Goal: Information Seeking & Learning: Learn about a topic

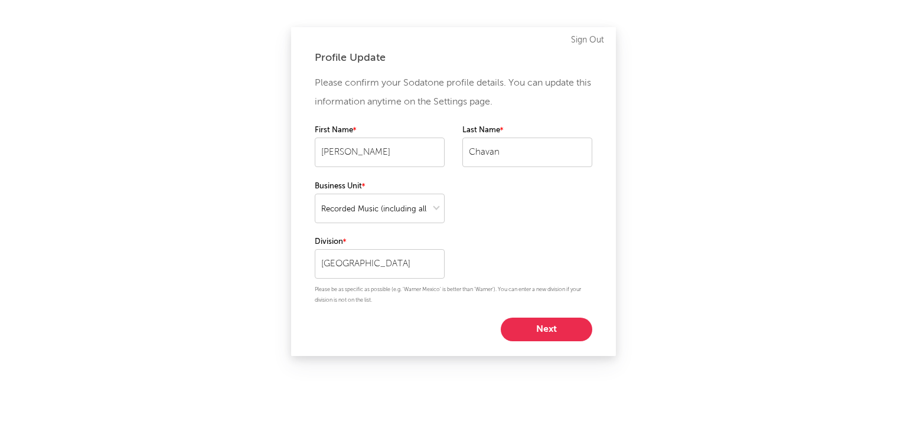
select select "recorded_music"
click at [550, 322] on button "Next" at bounding box center [547, 330] width 92 height 24
select select "other"
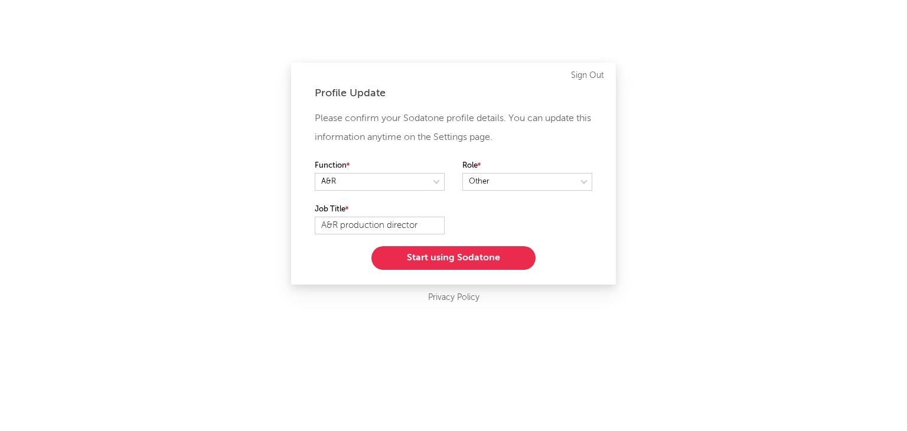
click at [458, 257] on button "Start using Sodatone" at bounding box center [453, 258] width 164 height 24
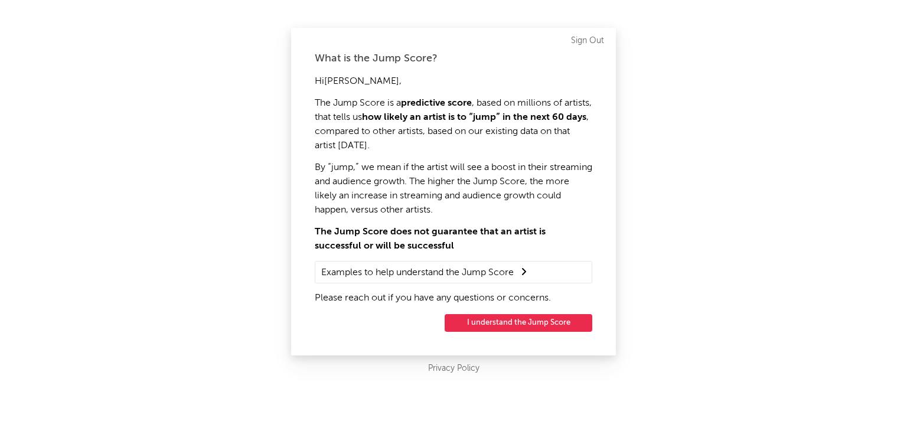
click at [513, 319] on button "I understand the Jump Score" at bounding box center [519, 323] width 148 height 18
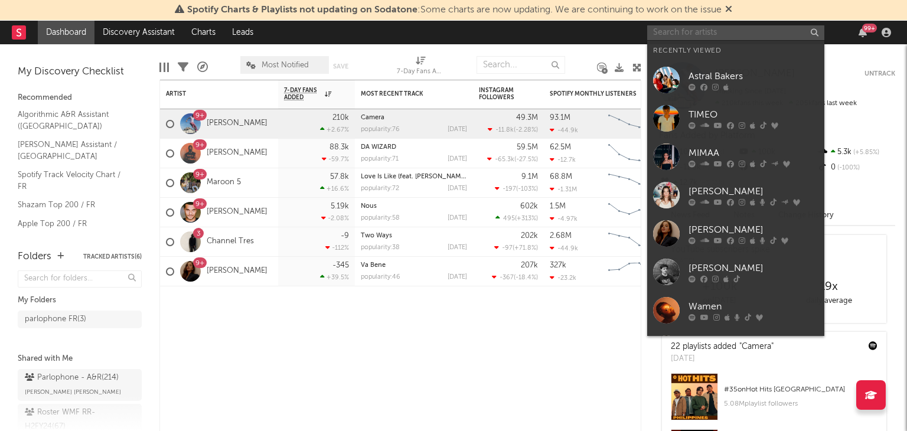
click at [814, 34] on input "text" at bounding box center [735, 32] width 177 height 15
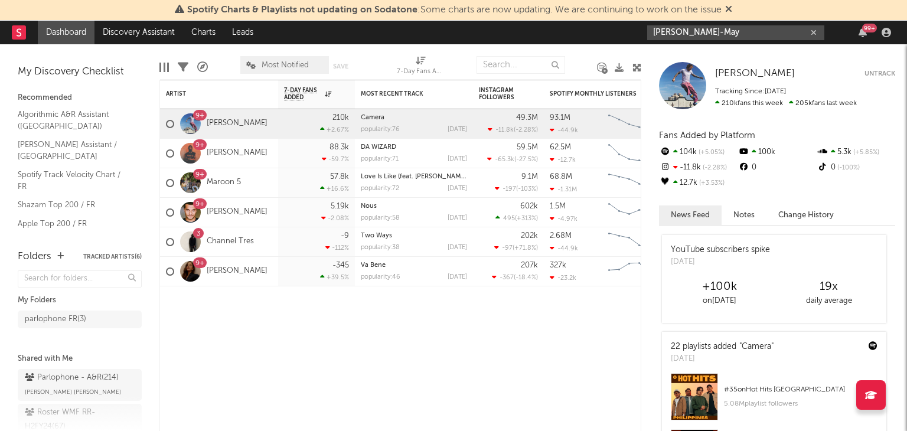
click at [709, 31] on input "[PERSON_NAME]-May" at bounding box center [735, 32] width 177 height 15
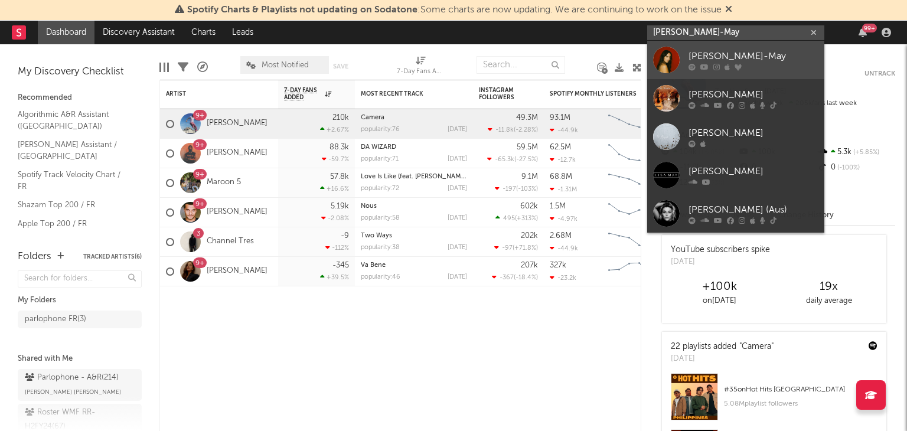
type input "[PERSON_NAME]-May"
click at [706, 56] on div "[PERSON_NAME]-May" at bounding box center [754, 56] width 130 height 14
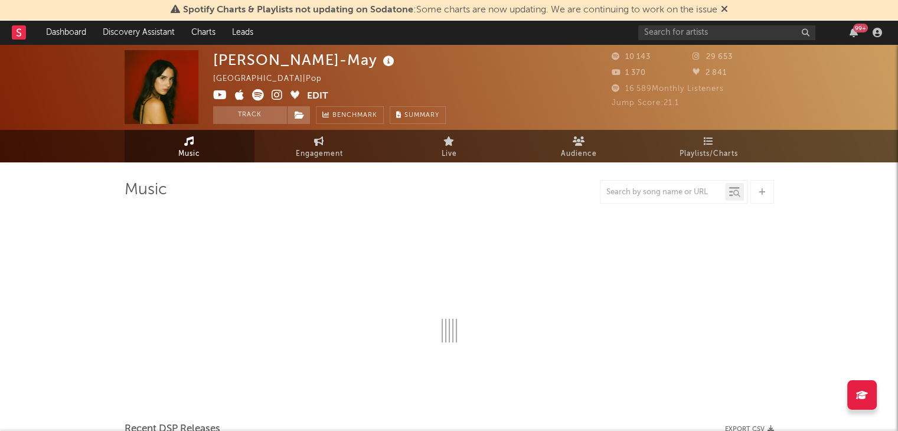
select select "1w"
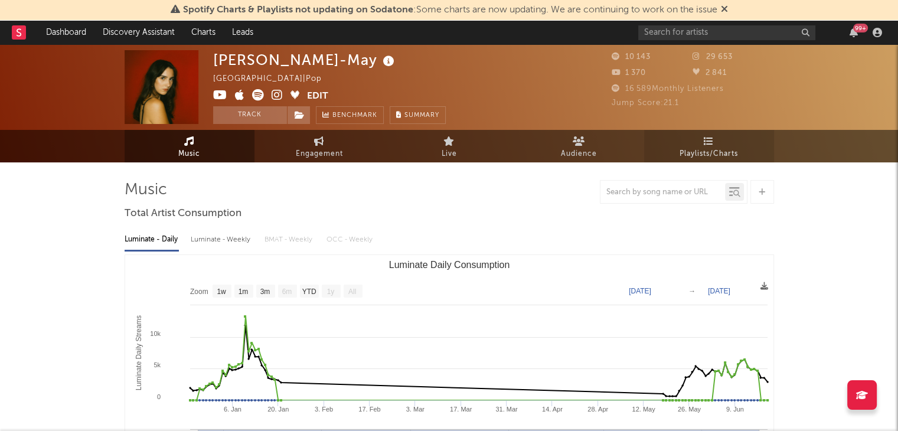
click at [709, 145] on link "Playlists/Charts" at bounding box center [709, 146] width 130 height 32
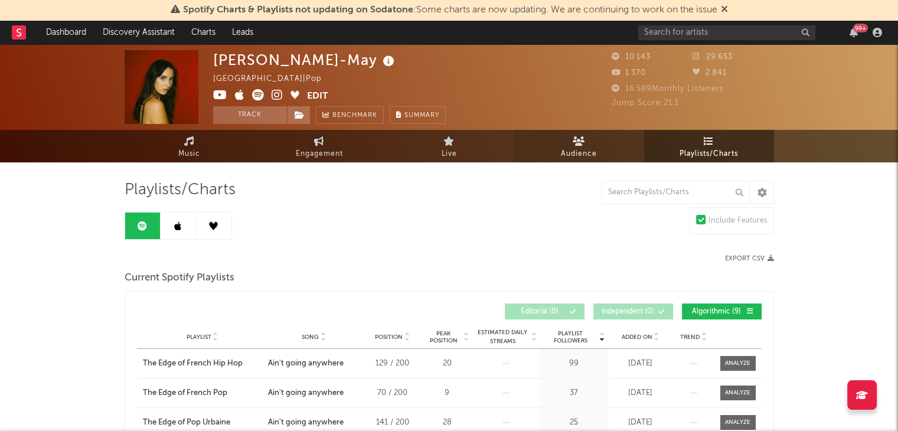
click at [576, 144] on icon at bounding box center [579, 140] width 12 height 9
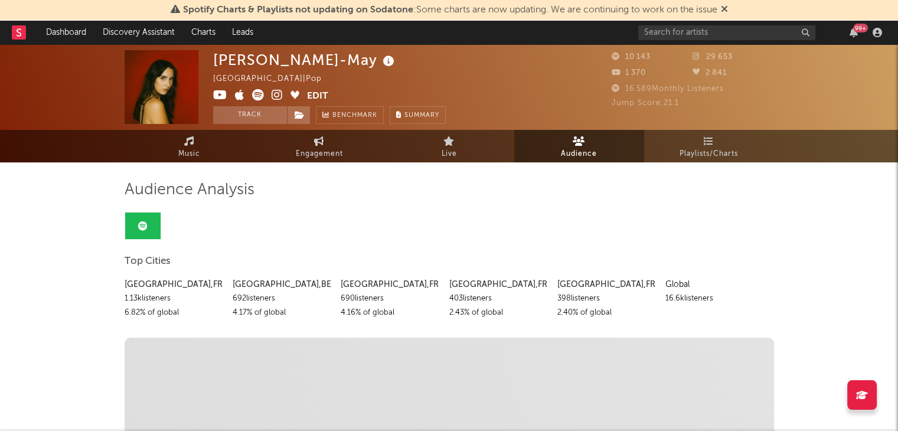
click at [715, 55] on span "29 653" at bounding box center [713, 57] width 40 height 8
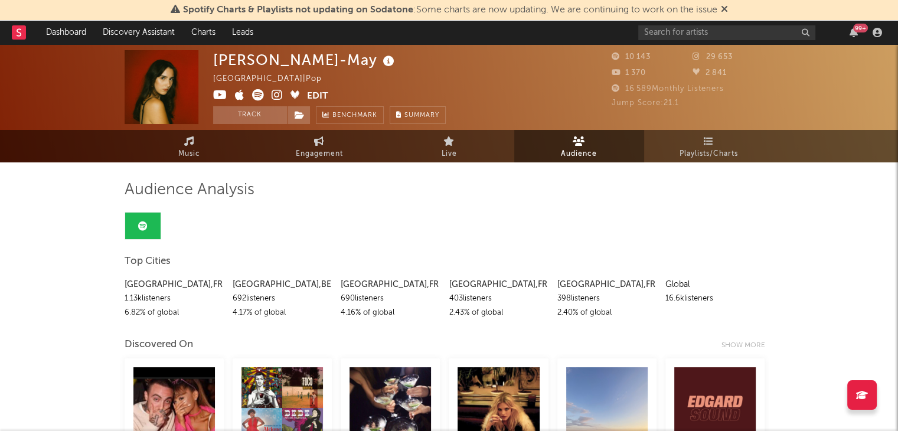
click at [624, 56] on span "10 143" at bounding box center [631, 57] width 39 height 8
